Goal: Check status: Check status

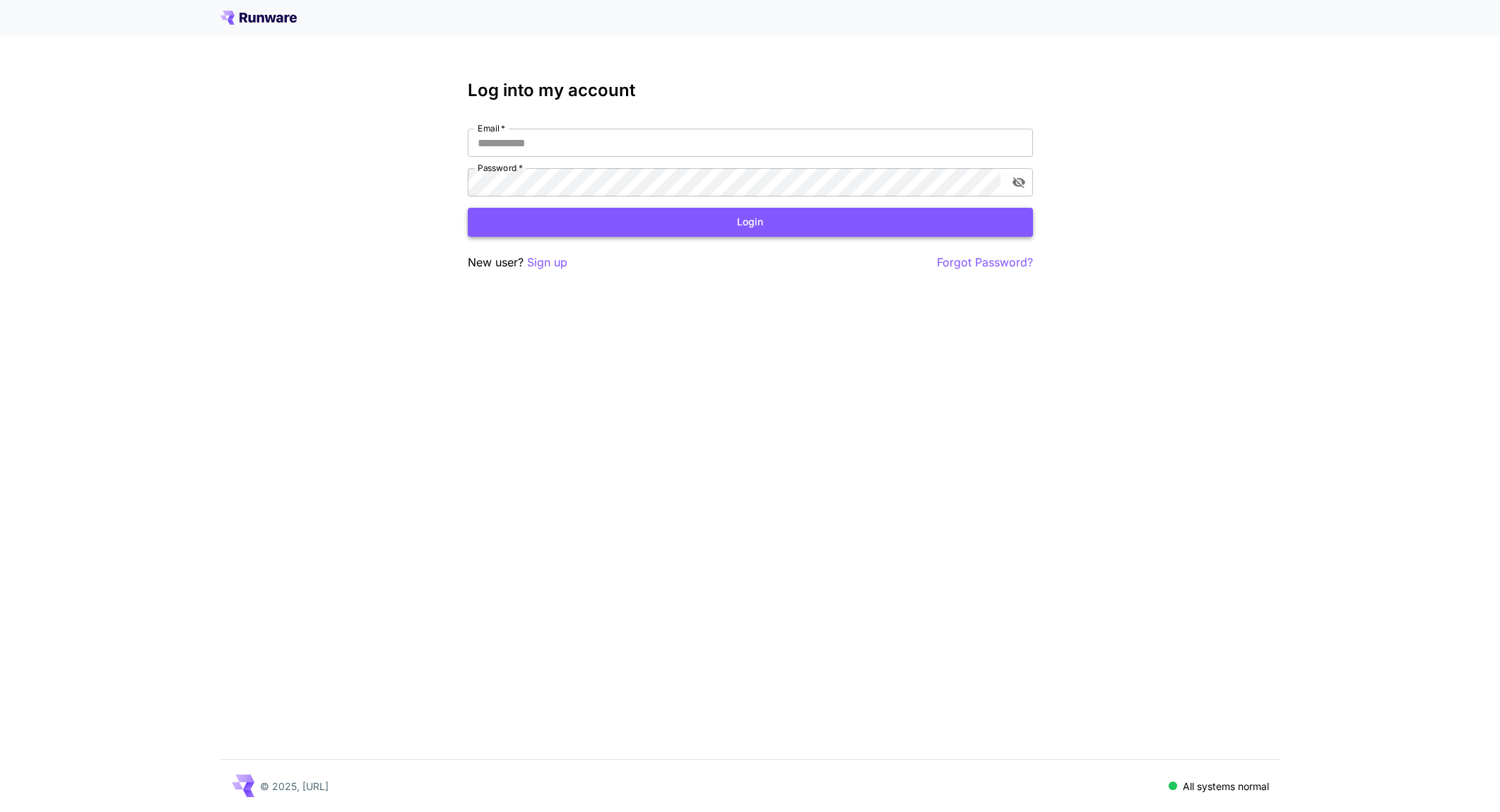
type input "**********"
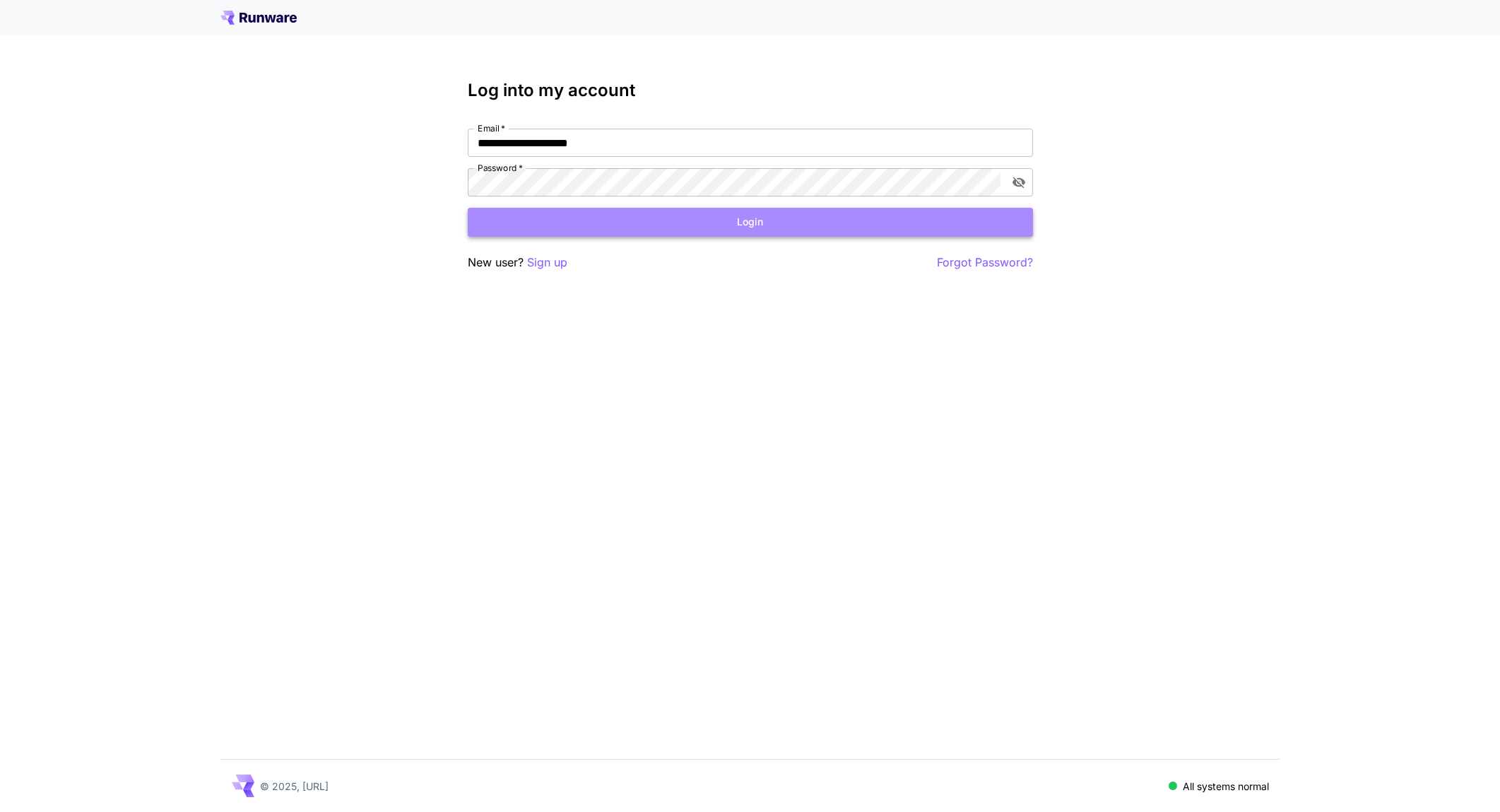
click at [733, 221] on button "Login" at bounding box center [750, 222] width 565 height 29
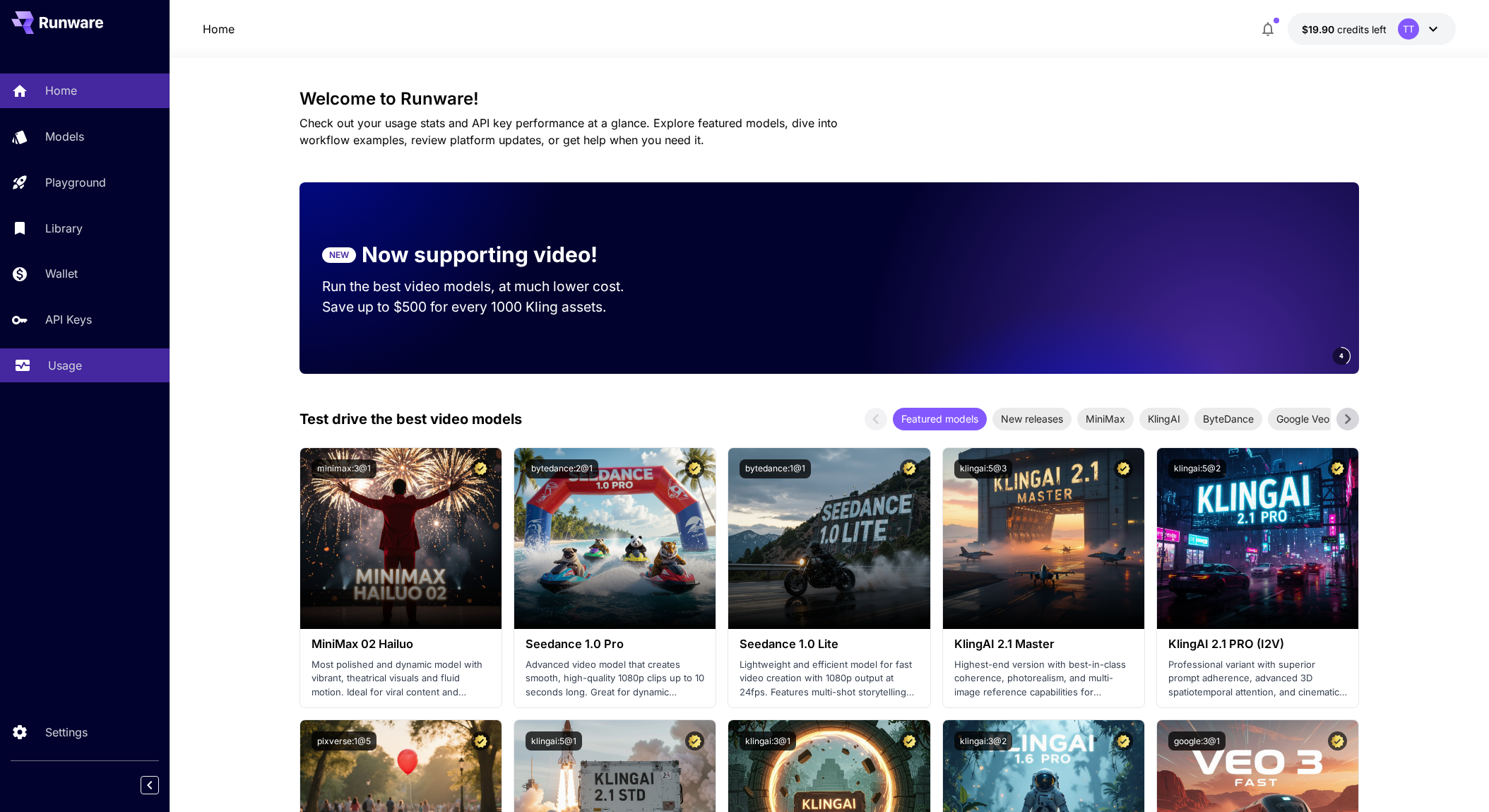
click at [74, 363] on p "Usage" at bounding box center [65, 365] width 34 height 17
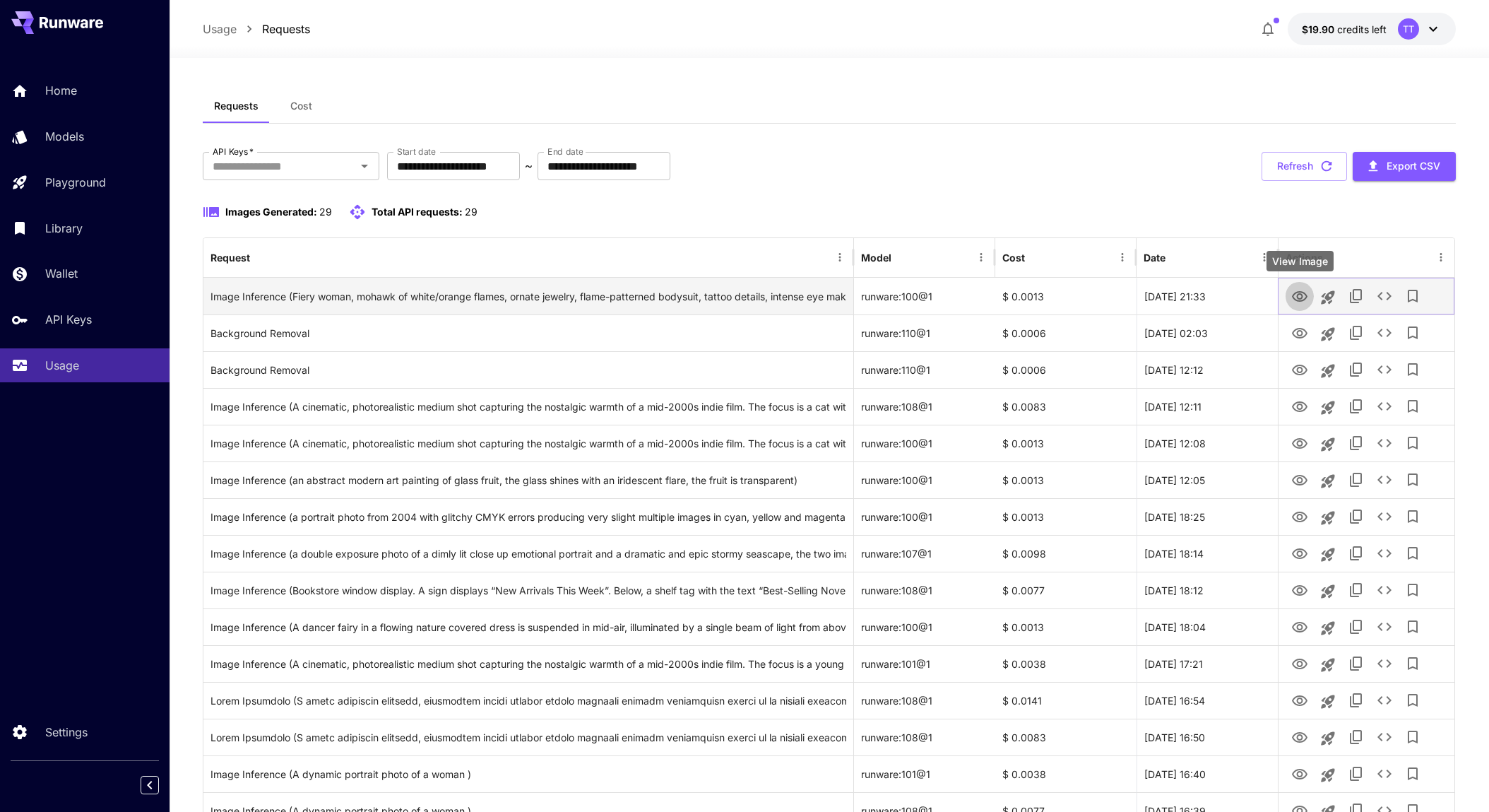
click at [1303, 295] on icon "View Image" at bounding box center [1301, 296] width 16 height 11
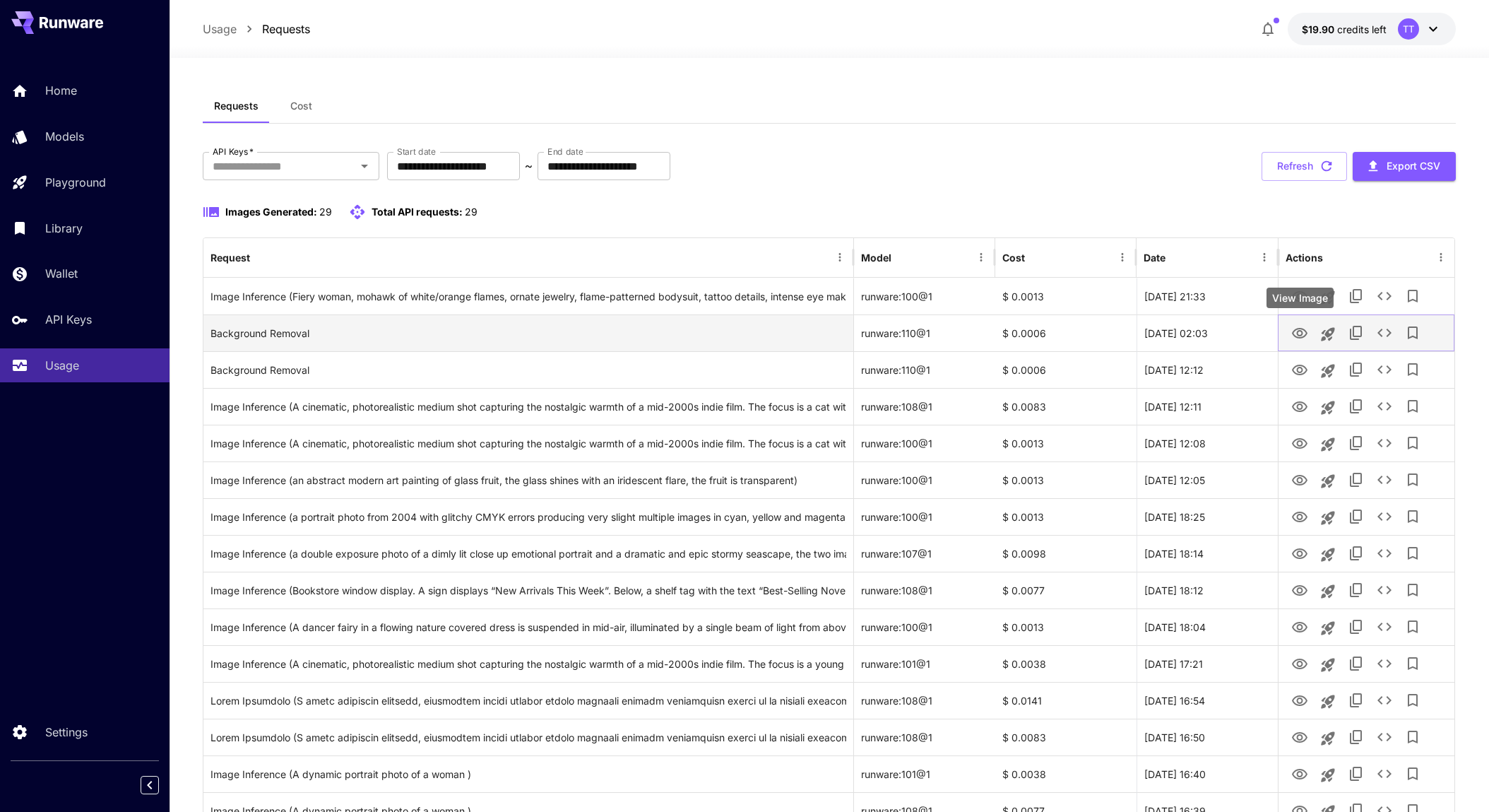
click at [1300, 335] on icon "View Image" at bounding box center [1301, 332] width 16 height 11
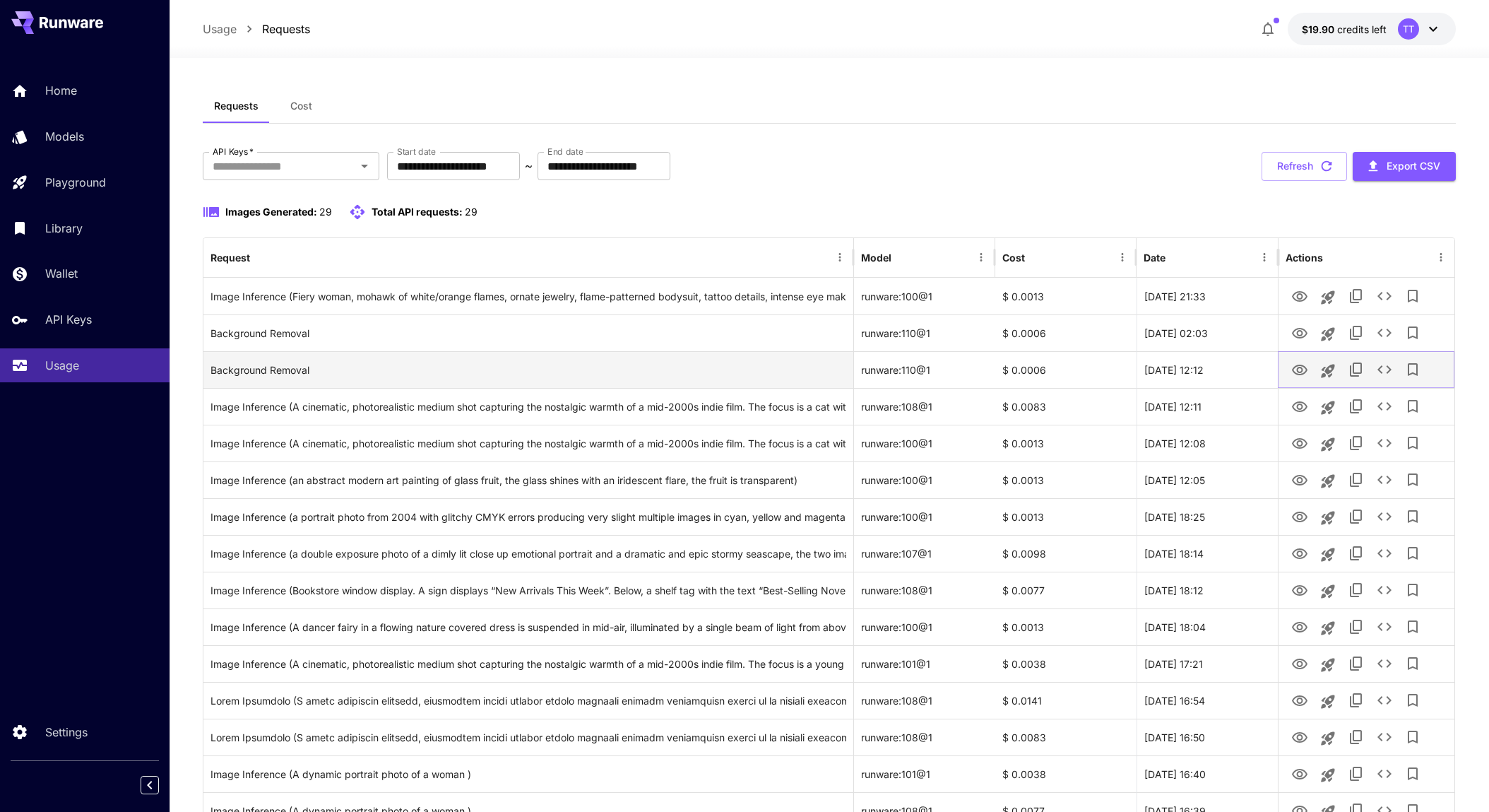
click at [1303, 367] on icon "View Image" at bounding box center [1300, 370] width 17 height 17
